Goal: Task Accomplishment & Management: Manage account settings

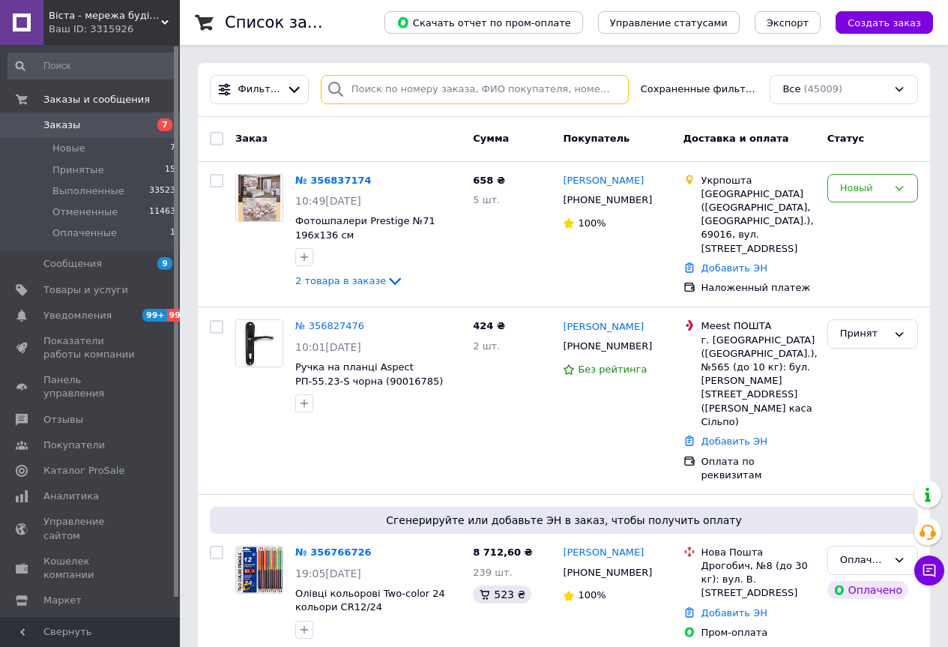
click at [412, 90] on input "search" at bounding box center [475, 89] width 308 height 29
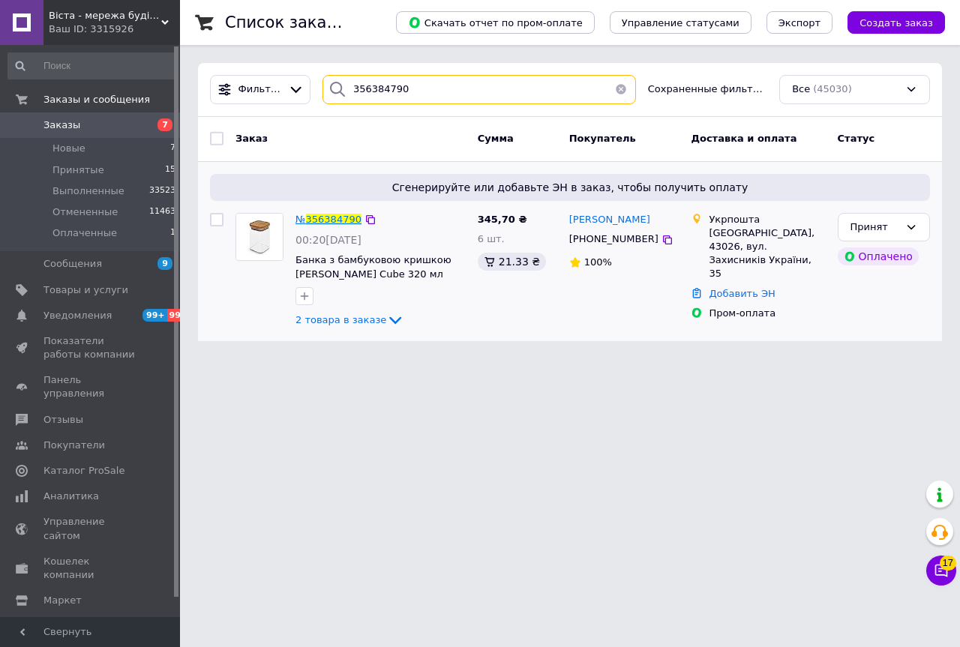
type input "356384790"
click at [329, 223] on span "356384790" at bounding box center [333, 219] width 55 height 11
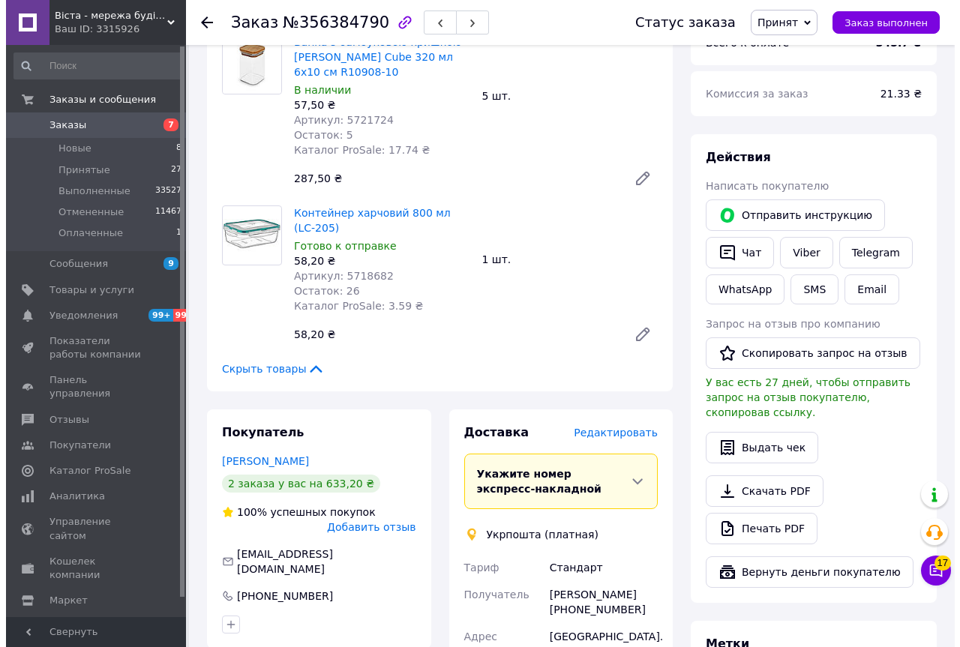
scroll to position [375, 0]
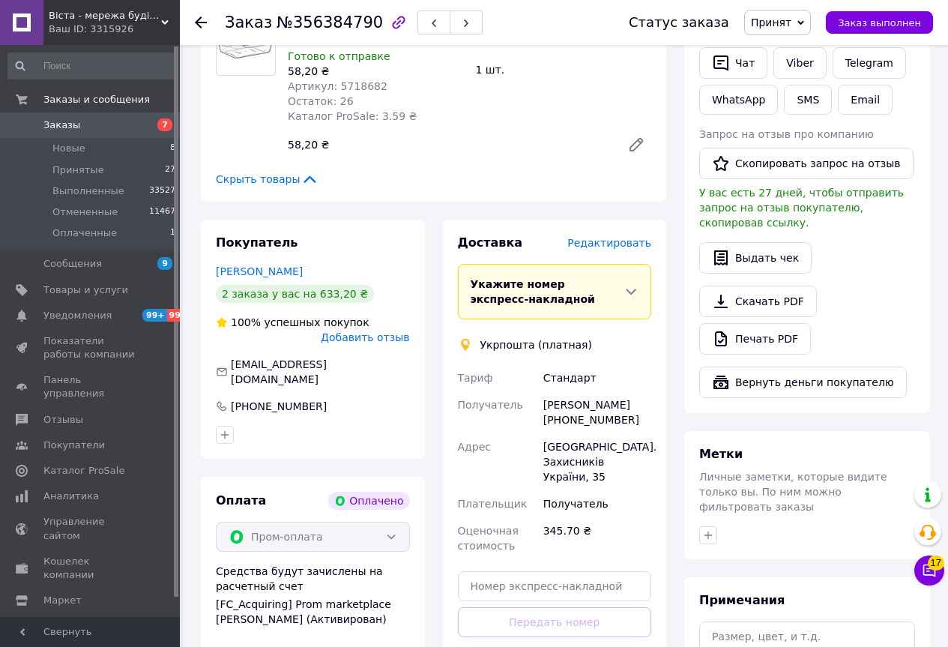
click at [593, 244] on span "Редактировать" at bounding box center [610, 243] width 84 height 12
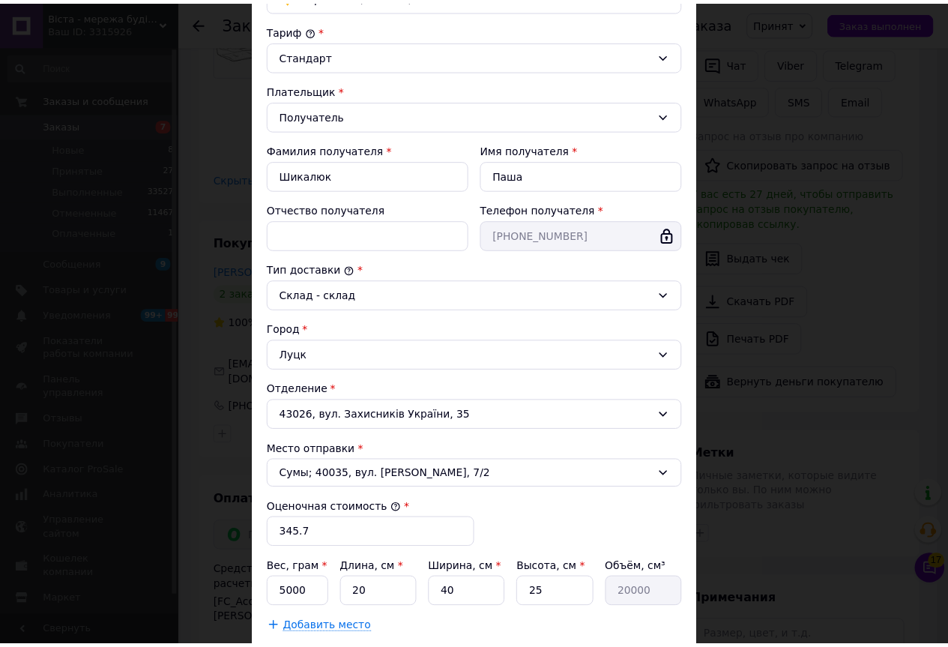
scroll to position [291, 0]
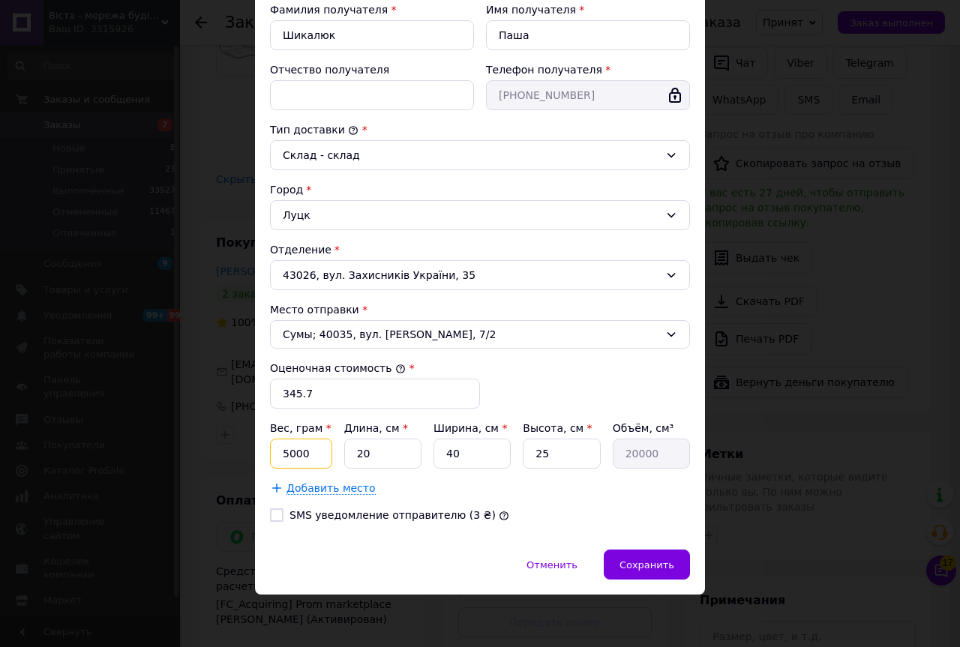
click at [312, 456] on input "5000" at bounding box center [301, 454] width 62 height 30
type input "5"
type input "1900"
click at [379, 457] on input "20" at bounding box center [382, 454] width 77 height 30
type input "2"
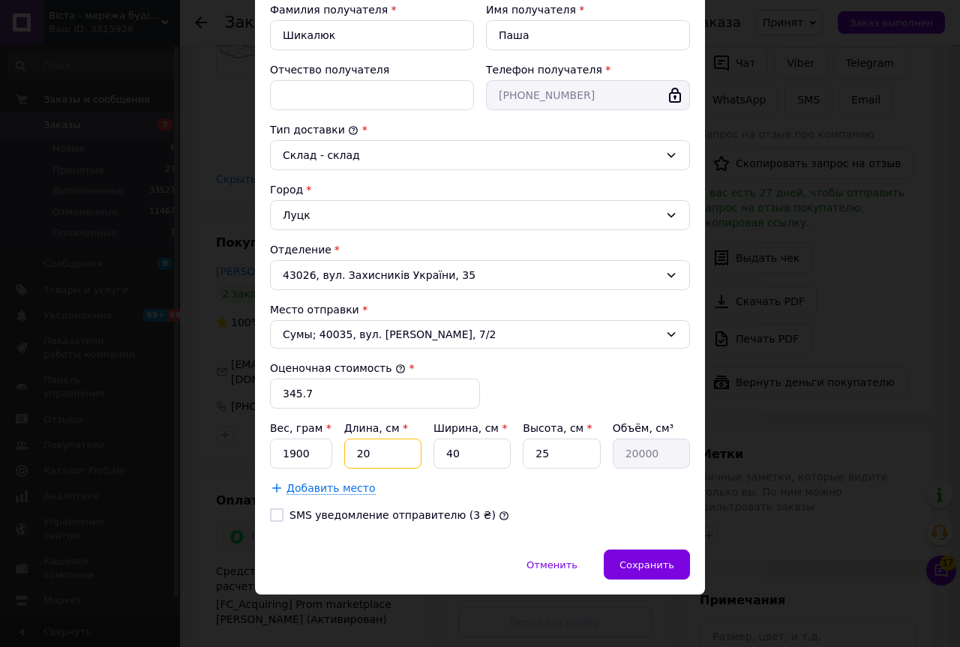
type input "2000"
type input "3"
type input "3000"
type input "36"
type input "36000"
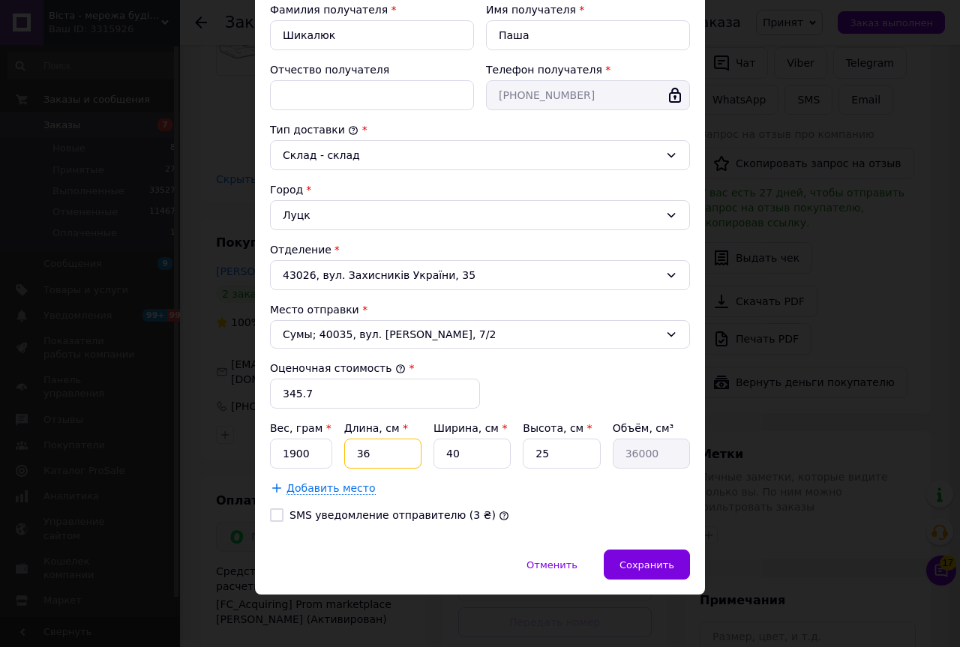
type input "36"
click at [475, 457] on input "40" at bounding box center [471, 454] width 77 height 30
type input "4"
type input "3600"
type input "3"
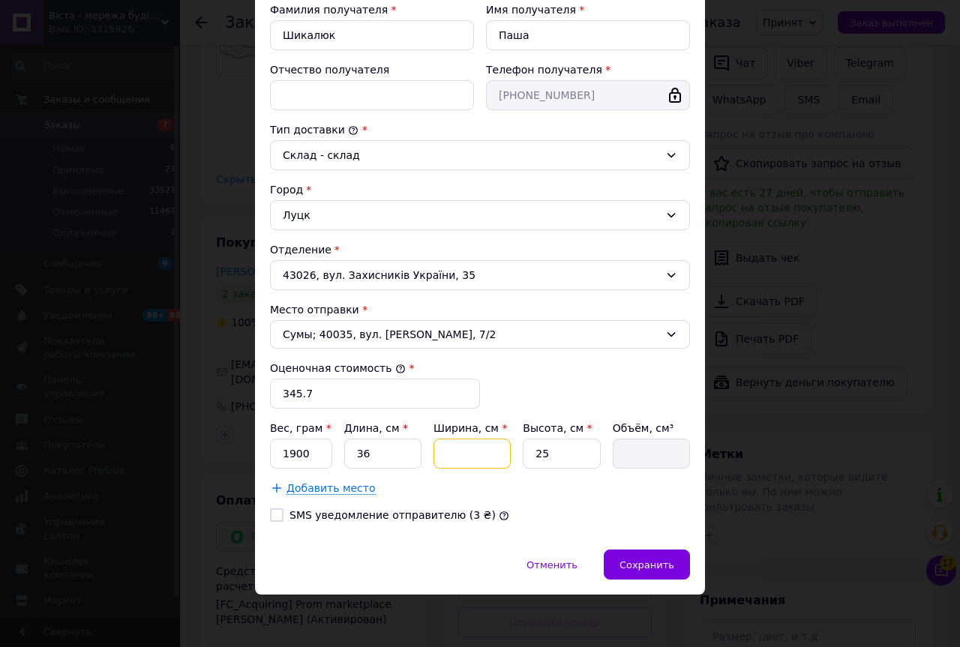
type input "2700"
type input "35"
type input "31500"
type input "35"
click at [574, 463] on input "25" at bounding box center [561, 454] width 77 height 30
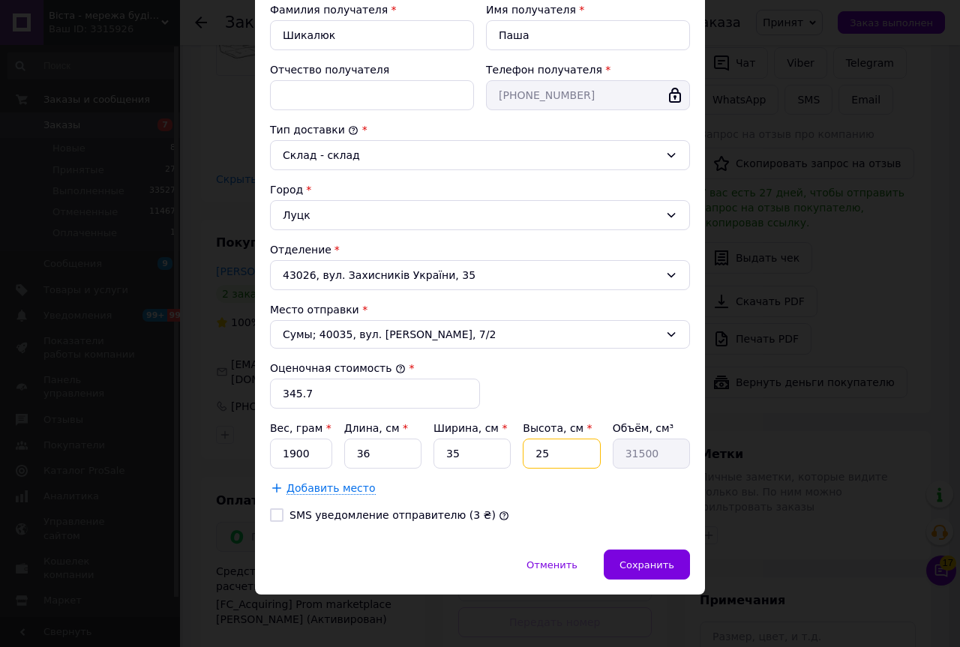
type input "2"
type input "2520"
type input "1"
type input "1260"
type input "14"
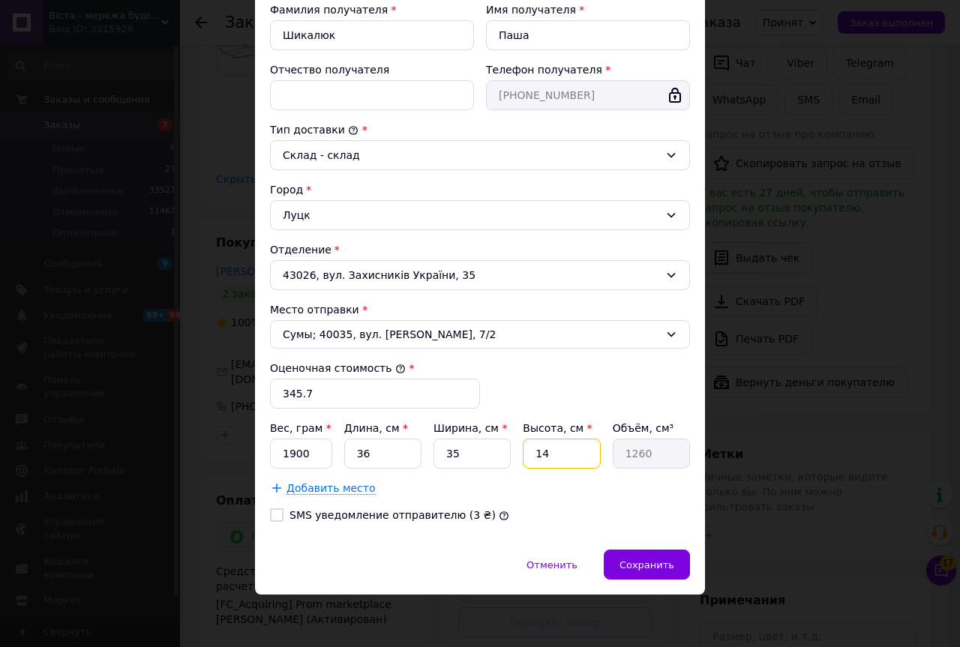
type input "17640"
type input "14"
click at [629, 567] on span "Сохранить" at bounding box center [646, 564] width 55 height 11
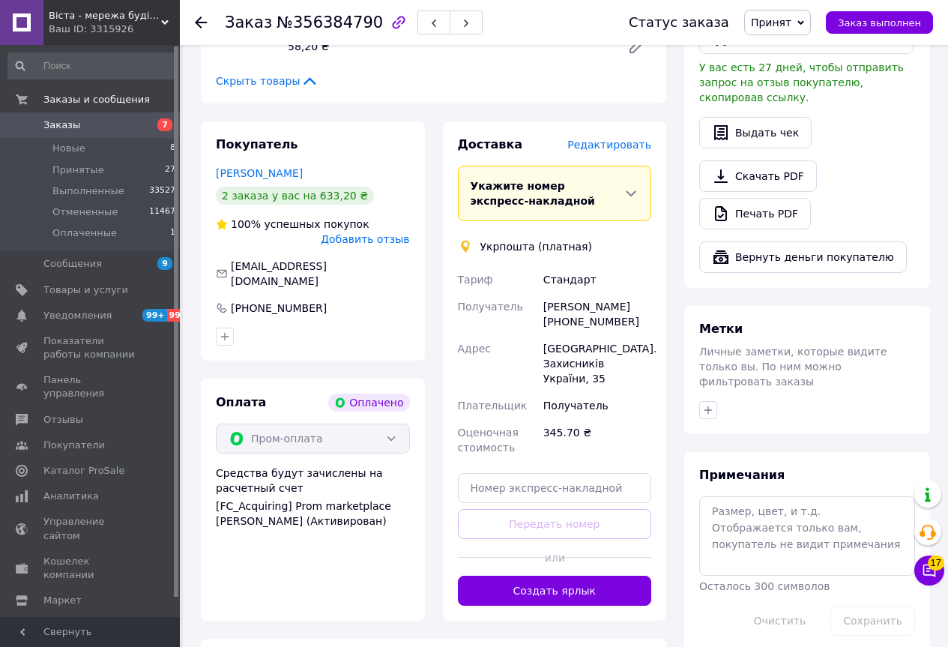
scroll to position [600, 0]
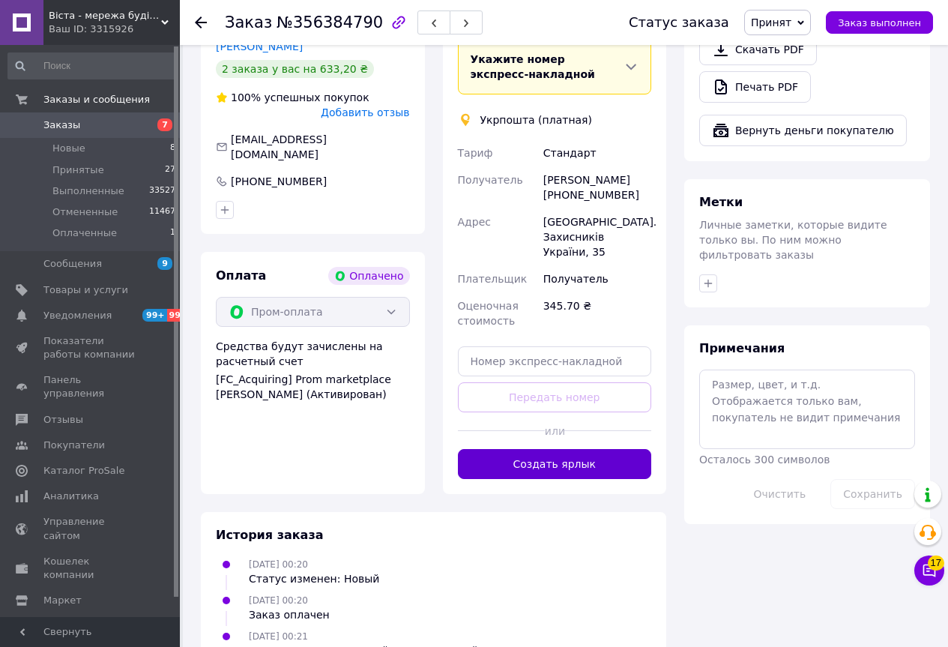
click at [521, 469] on button "Создать ярлык" at bounding box center [555, 464] width 194 height 30
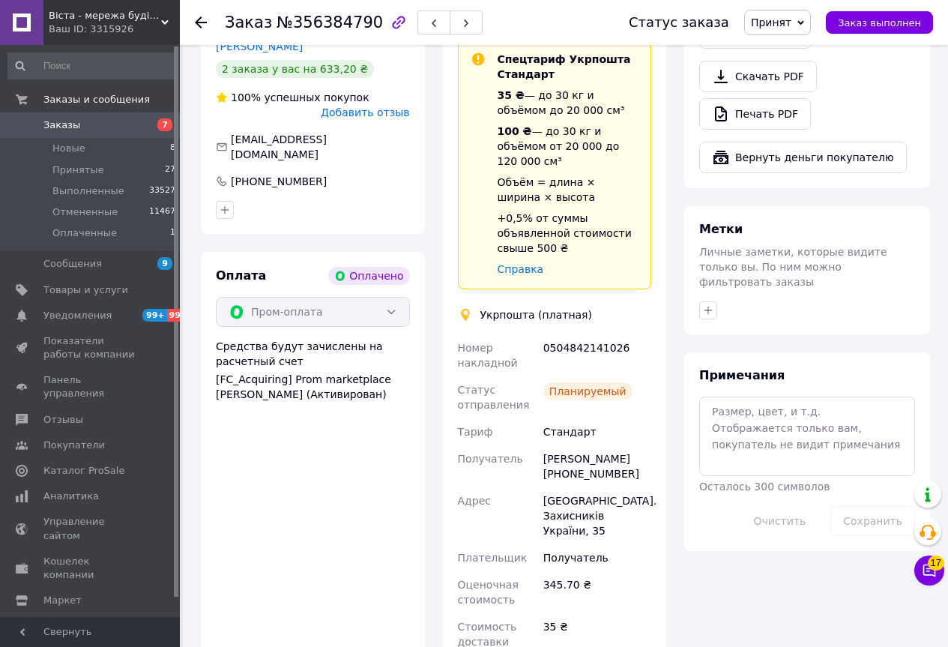
scroll to position [675, 0]
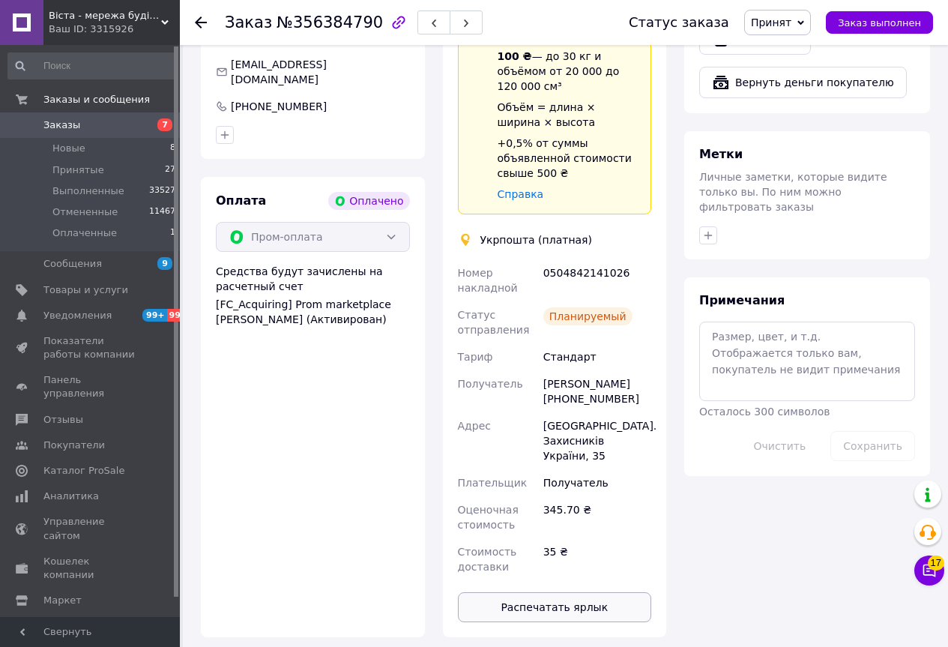
click at [587, 592] on button "Распечатать ярлык" at bounding box center [555, 607] width 194 height 30
click at [559, 259] on div "0504842141026" at bounding box center [598, 280] width 114 height 42
copy div "0504842141026"
click at [885, 25] on span "Заказ выполнен" at bounding box center [879, 22] width 83 height 11
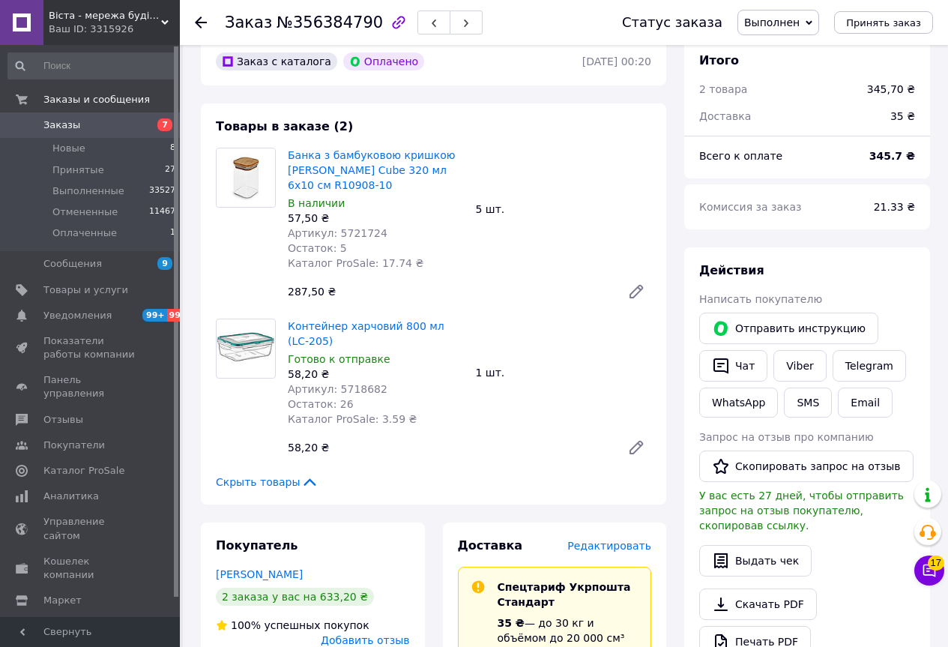
scroll to position [0, 0]
